Goal: Check status: Check status

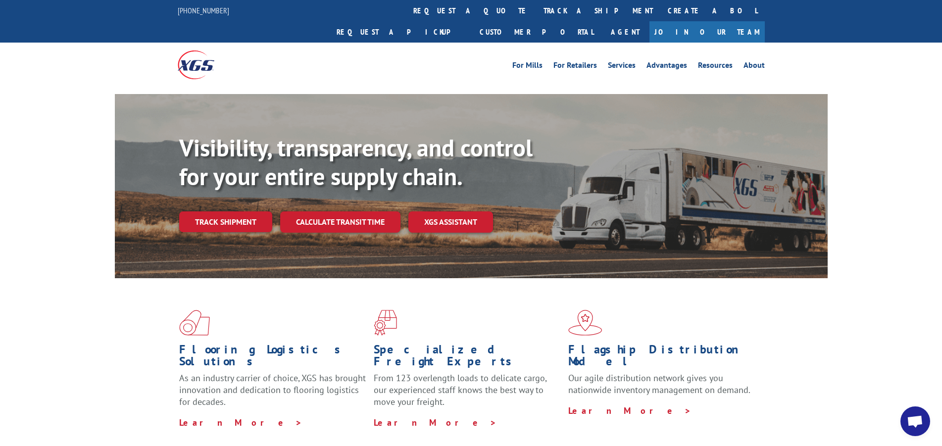
click at [536, 8] on link "track a shipment" at bounding box center [598, 10] width 124 height 21
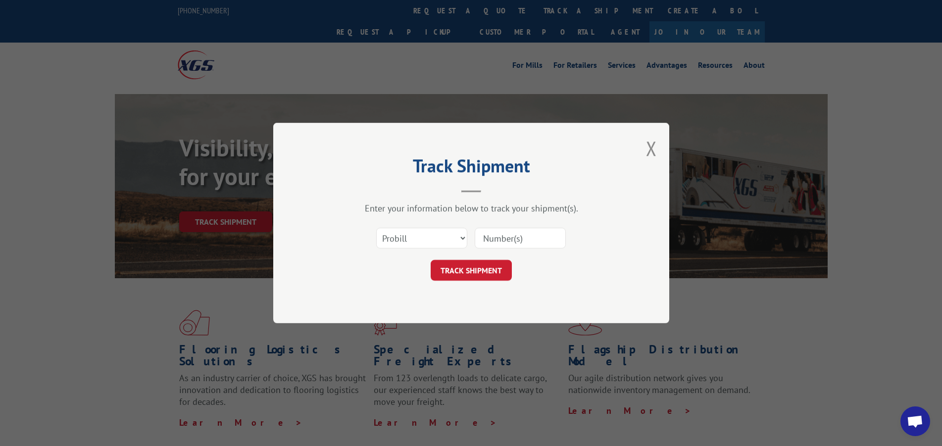
click at [495, 242] on input at bounding box center [520, 238] width 91 height 21
type input "17592398"
click at [472, 282] on div "Track Shipment Enter your information below to track your shipment(s). Select c…" at bounding box center [471, 223] width 396 height 200
click at [469, 276] on button "TRACK SHIPMENT" at bounding box center [471, 270] width 81 height 21
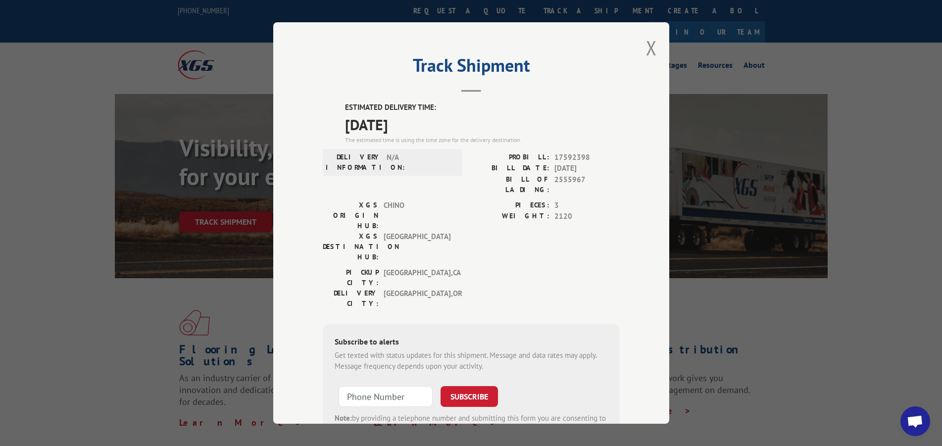
click at [502, 134] on span "[DATE]" at bounding box center [482, 124] width 275 height 22
click at [560, 125] on span "[DATE]" at bounding box center [482, 124] width 275 height 22
click at [592, 91] on header "Track Shipment" at bounding box center [471, 75] width 297 height 34
click at [646, 46] on button "Close modal" at bounding box center [651, 48] width 11 height 26
